Goal: Task Accomplishment & Management: Complete application form

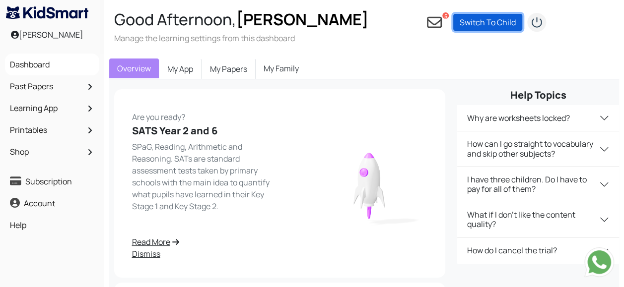
click at [497, 23] on link "Switch To Child" at bounding box center [487, 22] width 69 height 17
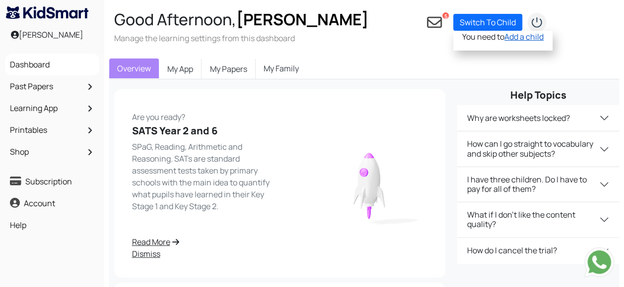
click at [513, 37] on link "Add a child" at bounding box center [523, 36] width 39 height 11
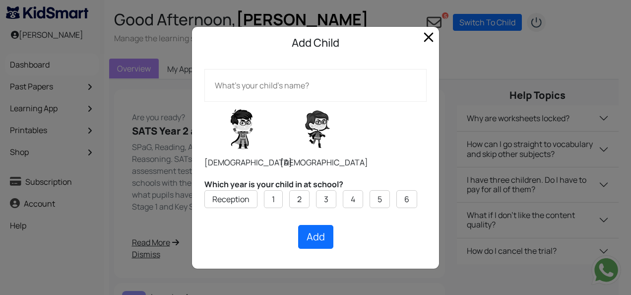
click at [314, 143] on label at bounding box center [317, 129] width 74 height 50
click at [280, 102] on input "radio" at bounding box center [280, 101] width 0 height 0
radio input "true"
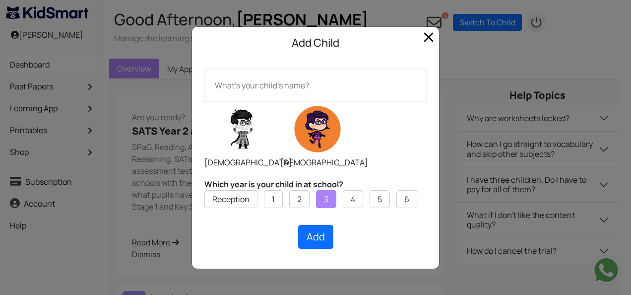
click at [326, 199] on label "3" at bounding box center [326, 199] width 4 height 12
click at [0, 0] on input "3" at bounding box center [0, 0] width 0 height 0
click at [319, 235] on button "Add" at bounding box center [315, 237] width 35 height 24
type input "[PERSON_NAME]"
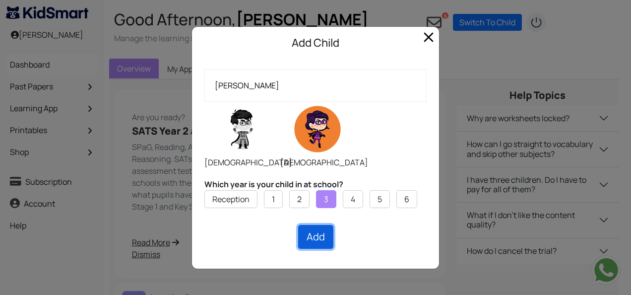
click at [320, 241] on button "Add" at bounding box center [315, 237] width 35 height 24
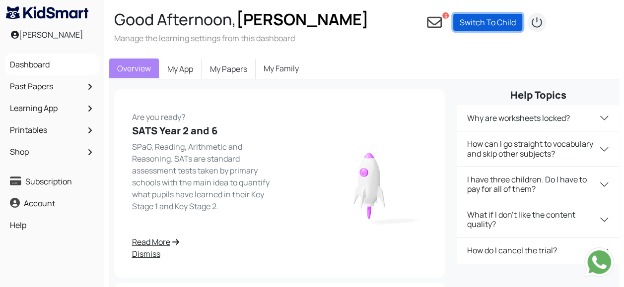
click at [500, 21] on link "Switch To Child" at bounding box center [487, 22] width 69 height 17
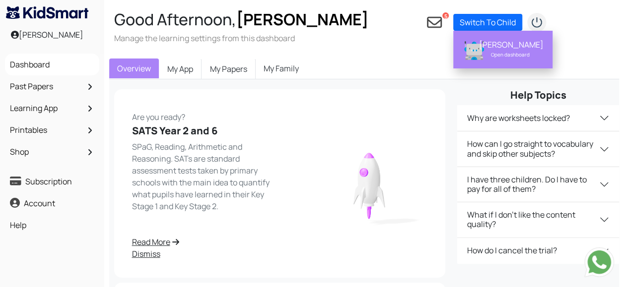
click at [512, 42] on div "[PERSON_NAME]" at bounding box center [510, 45] width 63 height 10
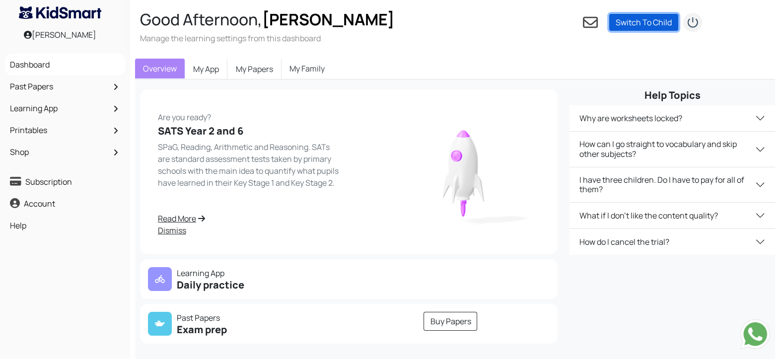
click at [641, 22] on link "Switch To Child" at bounding box center [643, 22] width 69 height 17
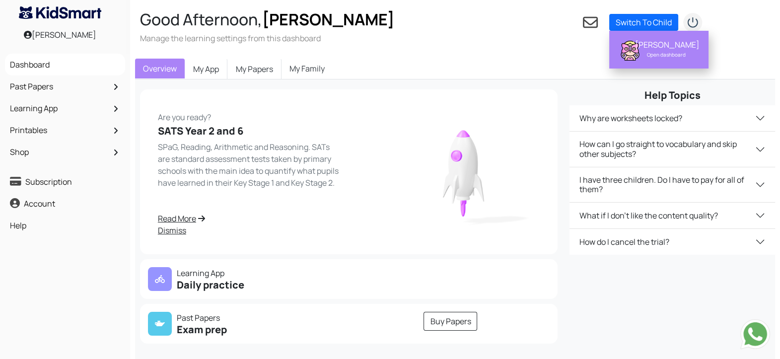
click at [664, 47] on div "[PERSON_NAME]" at bounding box center [666, 45] width 63 height 10
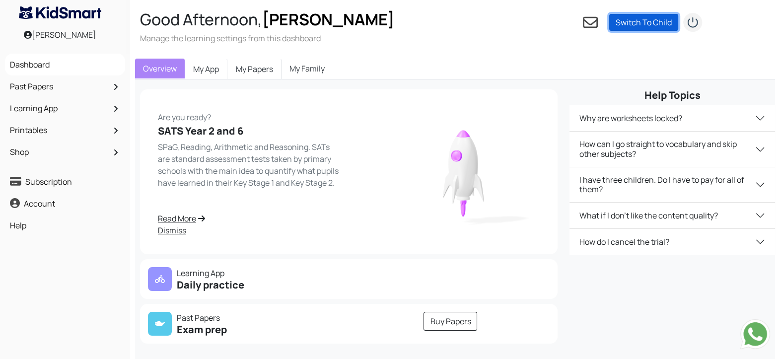
click at [643, 28] on link "Switch To Child" at bounding box center [643, 22] width 69 height 17
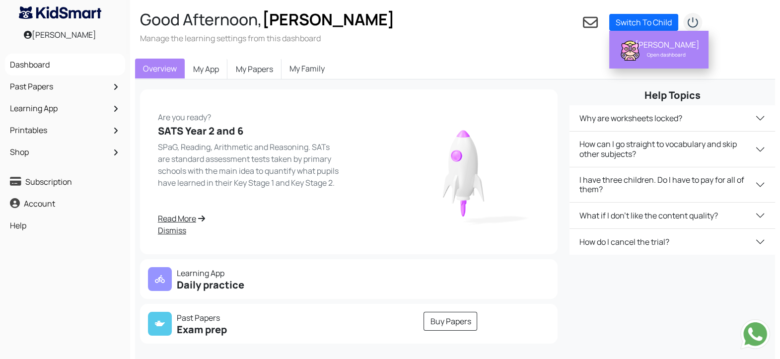
click at [638, 50] on div "[PERSON_NAME]" at bounding box center [666, 45] width 63 height 10
